Goal: Task Accomplishment & Management: Complete application form

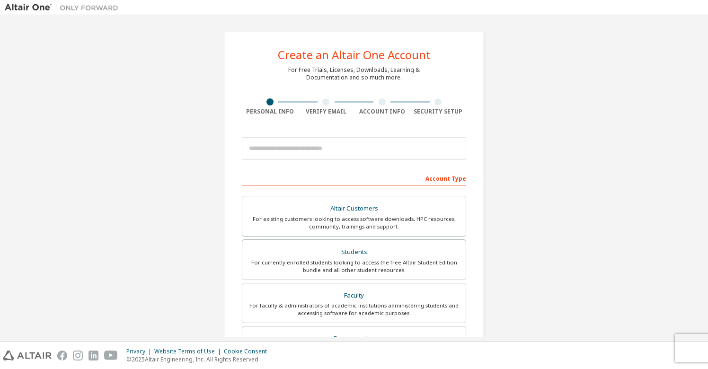
click at [548, 210] on div "Create an Altair One Account For Free Trials, Licenses, Downloads, Learning & D…" at bounding box center [354, 270] width 699 height 501
click at [433, 166] on form "This is a federated email. No need to register a new account. You should be abl…" at bounding box center [354, 318] width 224 height 371
click at [382, 175] on div "Account Type" at bounding box center [354, 177] width 224 height 15
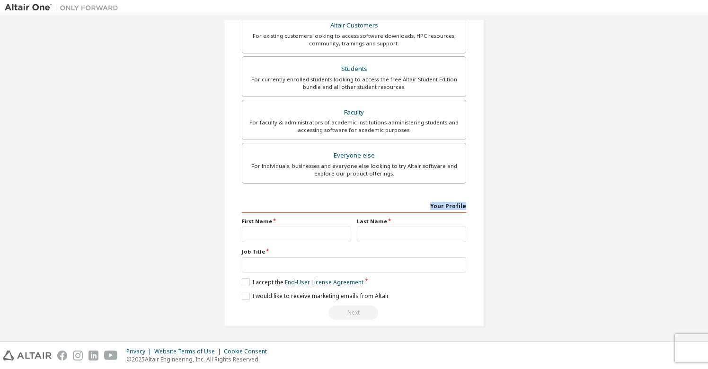
drag, startPoint x: 431, startPoint y: 204, endPoint x: 464, endPoint y: 204, distance: 32.7
click at [464, 204] on div "Create an Altair One Account For Free Trials, Licenses, Downloads, Learning & D…" at bounding box center [354, 87] width 260 height 479
copy div "Your Profile"
click at [517, 206] on div "Create an Altair One Account For Free Trials, Licenses, Downloads, Learning & D…" at bounding box center [354, 87] width 699 height 501
drag, startPoint x: 238, startPoint y: 218, endPoint x: 276, endPoint y: 219, distance: 38.4
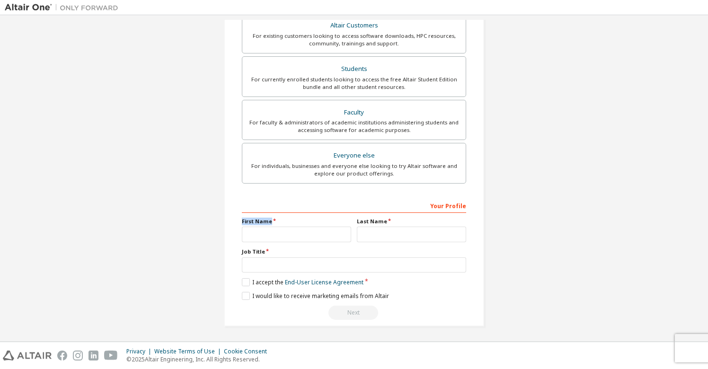
click at [276, 219] on div "First Name" at bounding box center [296, 230] width 115 height 25
click at [500, 216] on div "Create an Altair One Account For Free Trials, Licenses, Downloads, Learning & D…" at bounding box center [354, 87] width 699 height 501
